Goal: Transaction & Acquisition: Purchase product/service

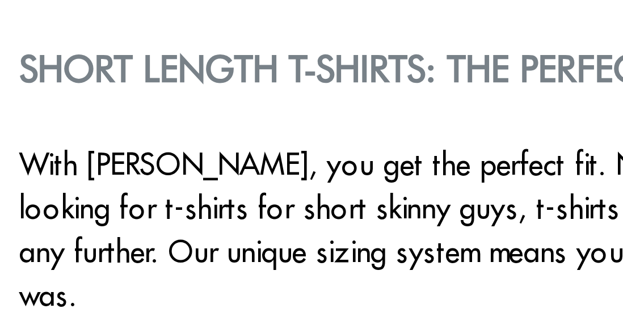
scroll to position [1154, 0]
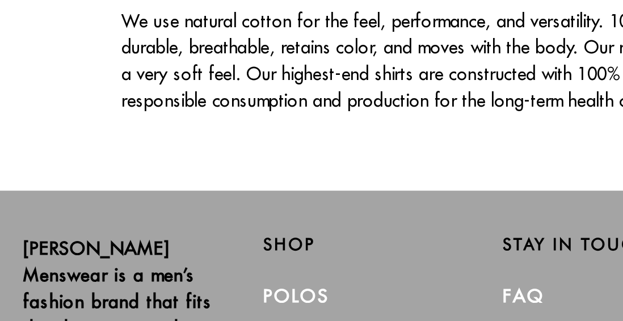
scroll to position [1931, 0]
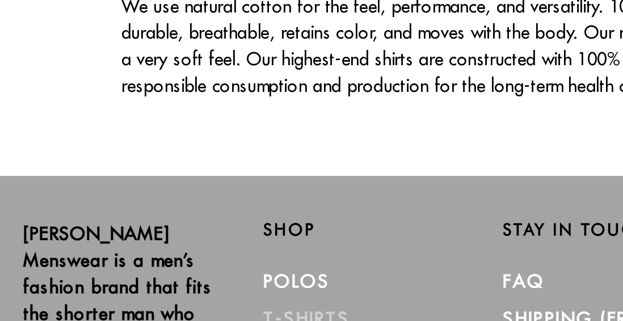
click at [156, 314] on link "T-Shirts" at bounding box center [158, 319] width 44 height 11
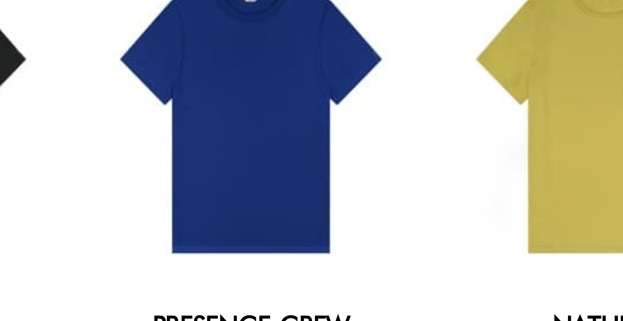
scroll to position [71, 0]
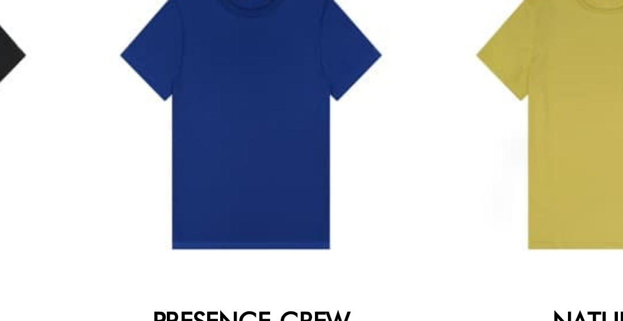
click at [400, 113] on div at bounding box center [388, 89] width 139 height 139
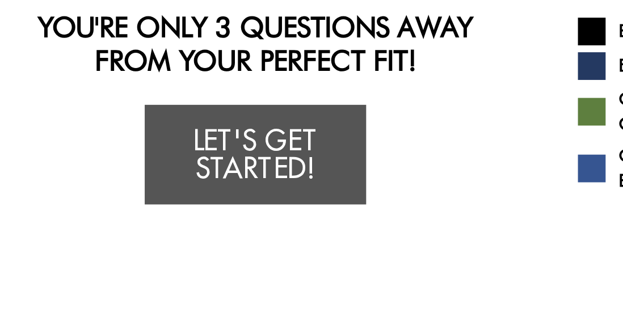
click at [311, 161] on link "Let's Get Started!" at bounding box center [311, 162] width 91 height 41
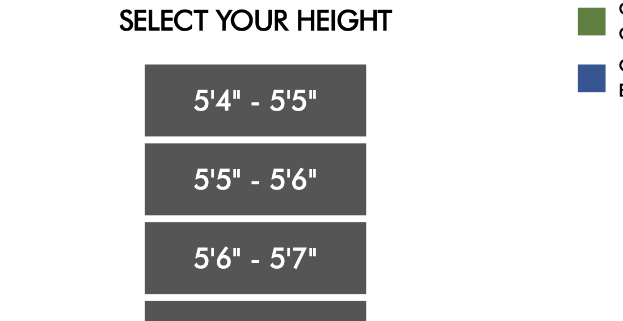
click at [315, 241] on link "5'6" - 5'7"" at bounding box center [311, 241] width 91 height 29
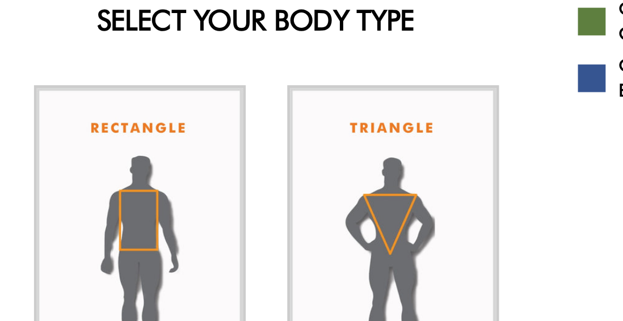
click at [258, 233] on img at bounding box center [264, 235] width 87 height 129
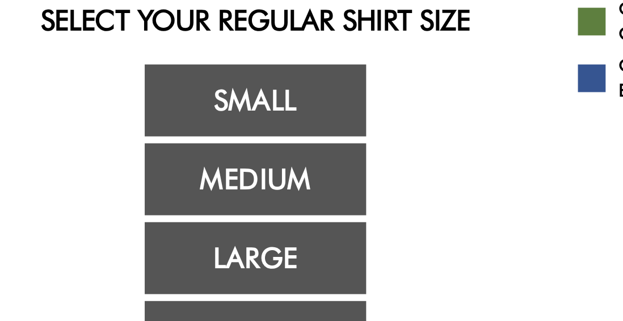
click at [309, 210] on link "Medium" at bounding box center [311, 208] width 91 height 29
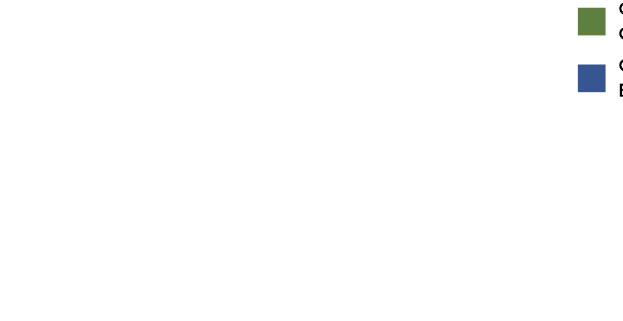
scroll to position [7, 0]
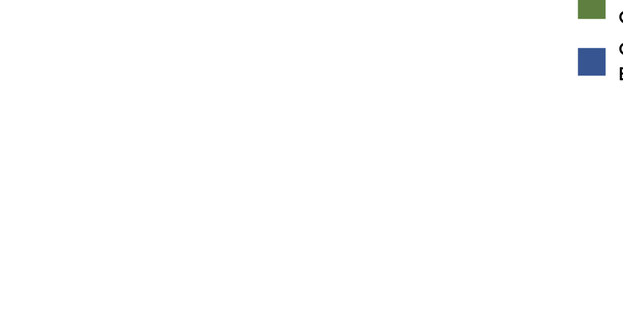
select select "56-57"
select select "M"
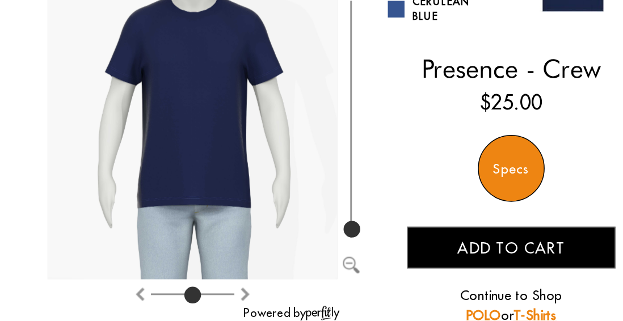
scroll to position [145, 0]
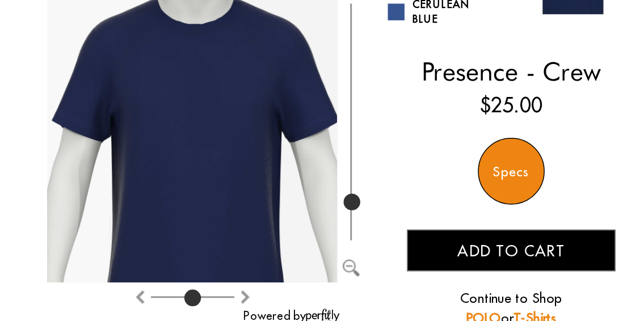
type input "100"
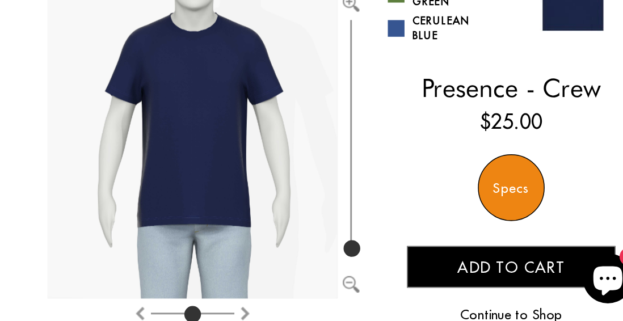
scroll to position [46, 0]
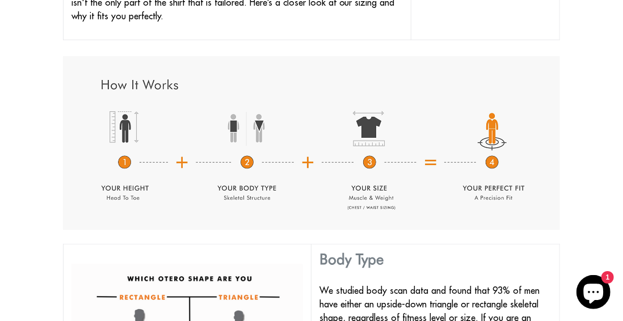
scroll to position [522, 0]
